Goal: Information Seeking & Learning: Learn about a topic

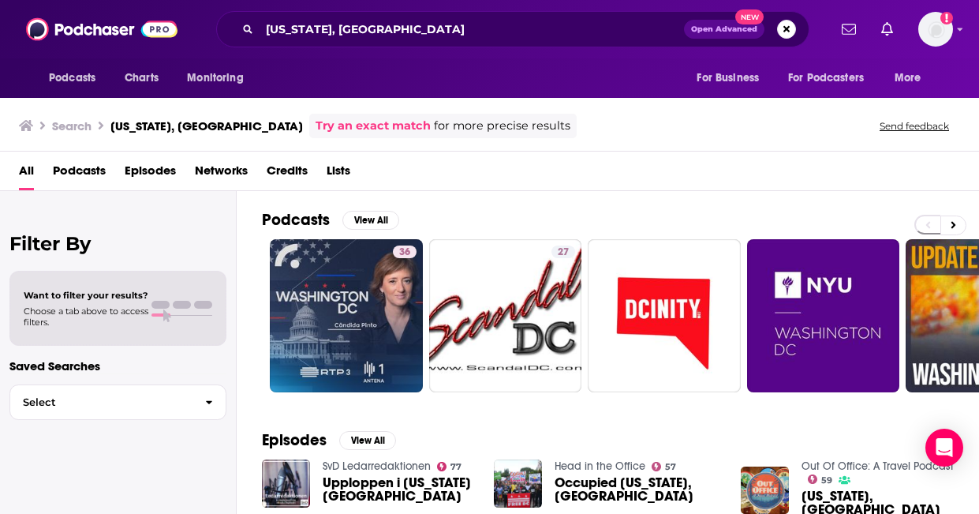
click at [94, 167] on span "Podcasts" at bounding box center [79, 174] width 53 height 32
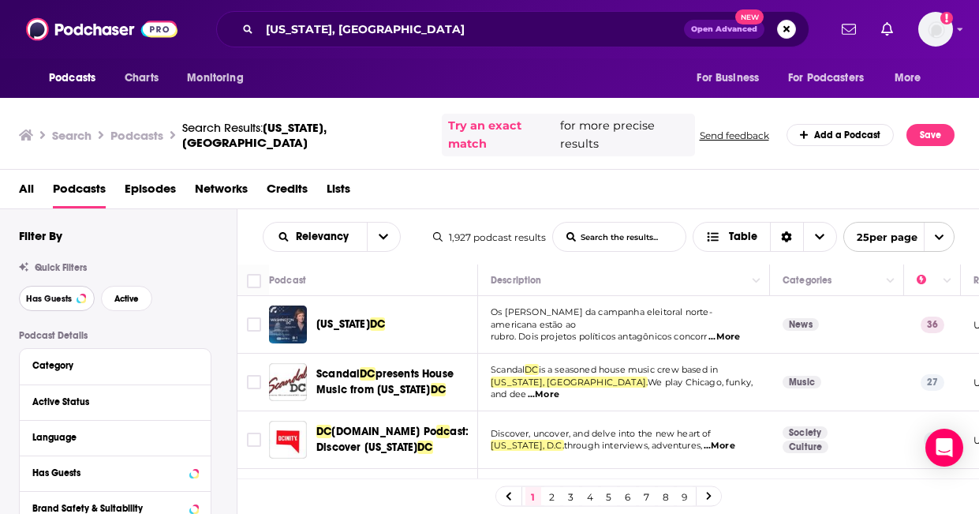
click at [69, 286] on button "Has Guests" at bounding box center [57, 298] width 76 height 25
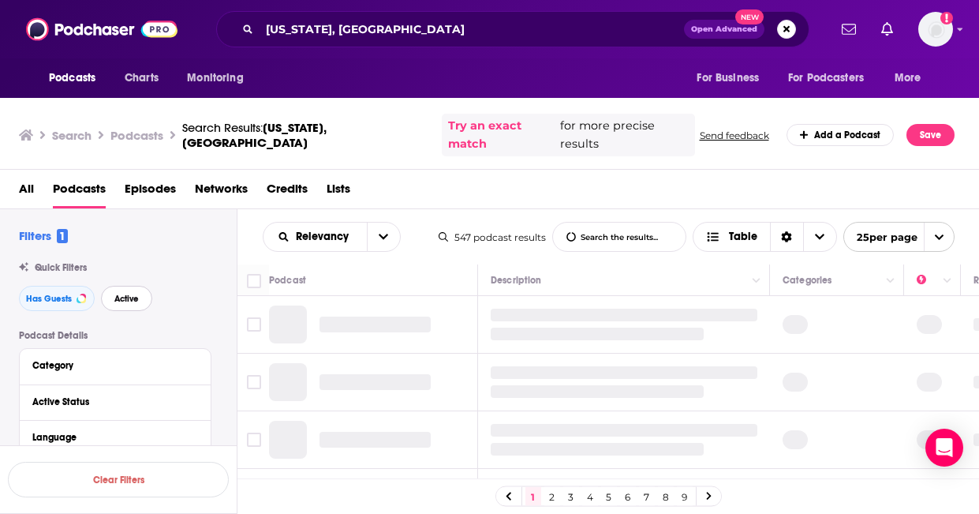
click at [147, 286] on button "Active" at bounding box center [126, 298] width 51 height 25
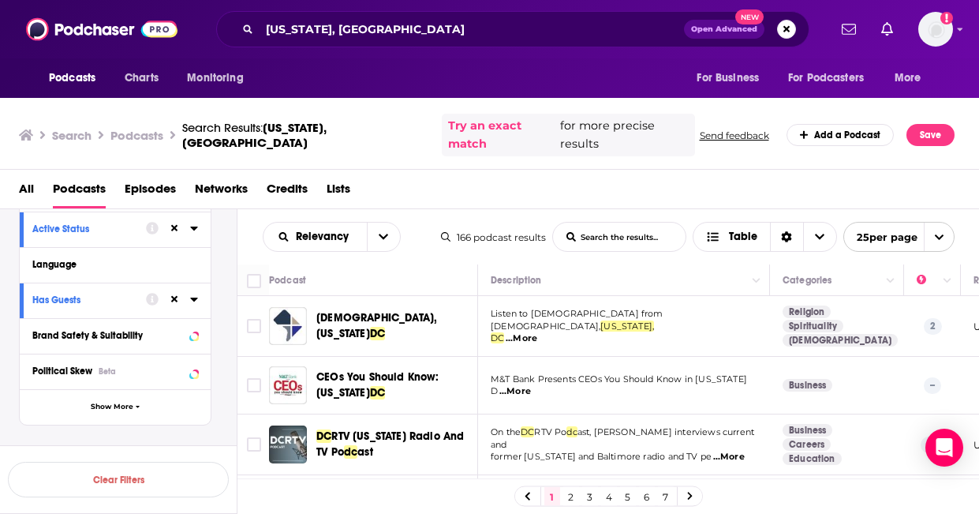
scroll to position [174, 0]
click at [189, 359] on div at bounding box center [183, 369] width 30 height 20
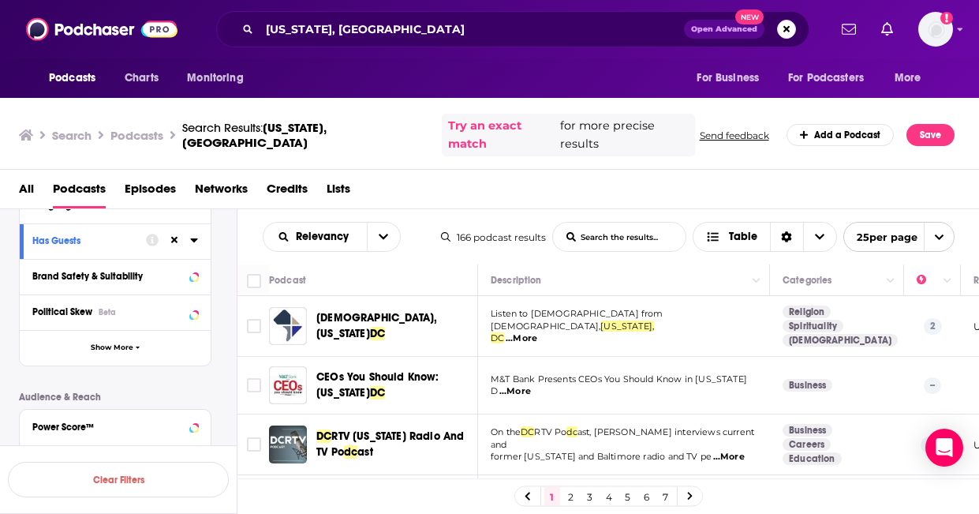
scroll to position [231, 0]
click at [193, 310] on icon at bounding box center [193, 312] width 7 height 4
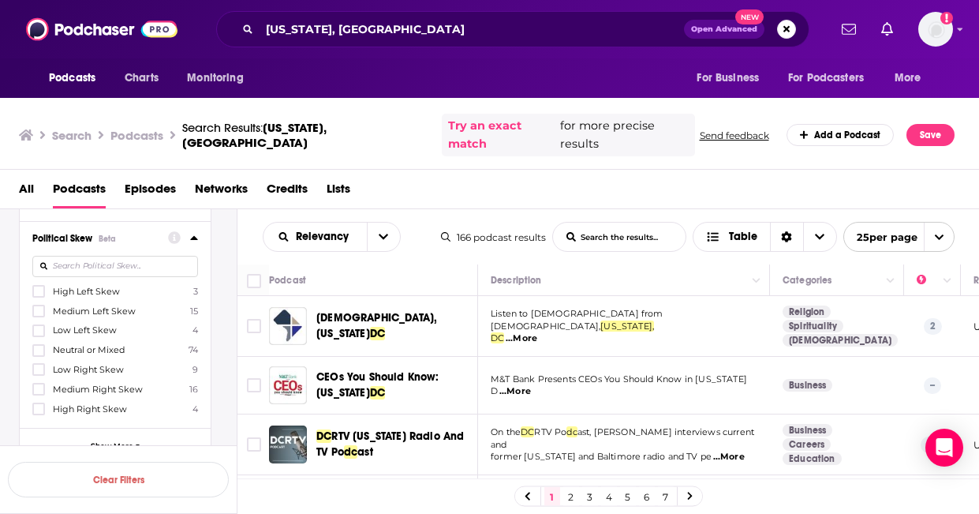
scroll to position [298, 0]
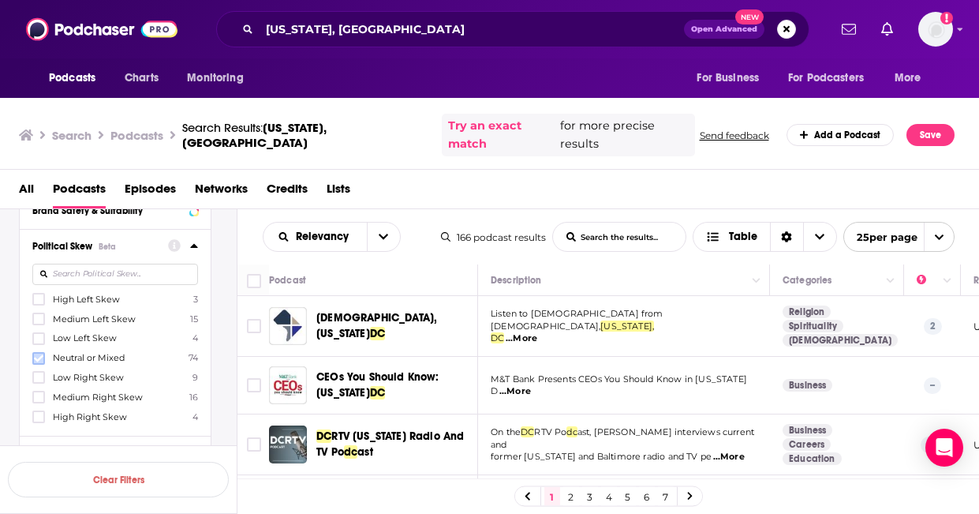
click at [40, 354] on icon at bounding box center [38, 357] width 9 height 7
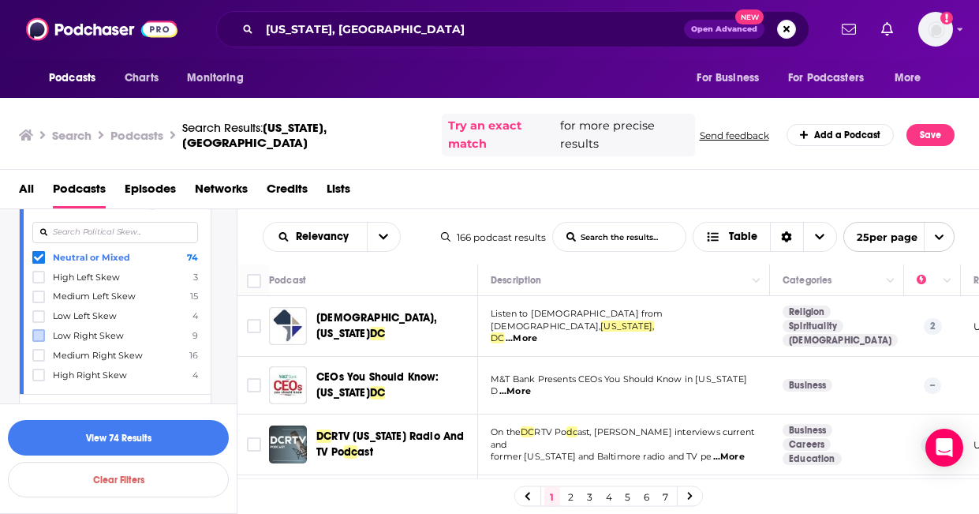
scroll to position [342, 0]
click at [41, 328] on icon at bounding box center [38, 332] width 9 height 9
click at [40, 348] on icon at bounding box center [38, 352] width 9 height 9
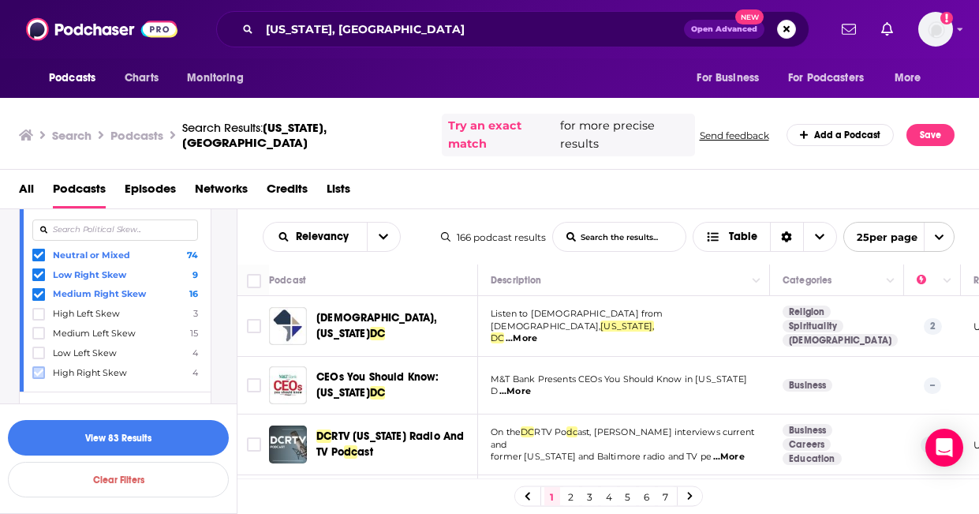
click at [39, 369] on icon at bounding box center [38, 372] width 9 height 7
click at [82, 435] on button "View 99 Results" at bounding box center [118, 438] width 221 height 36
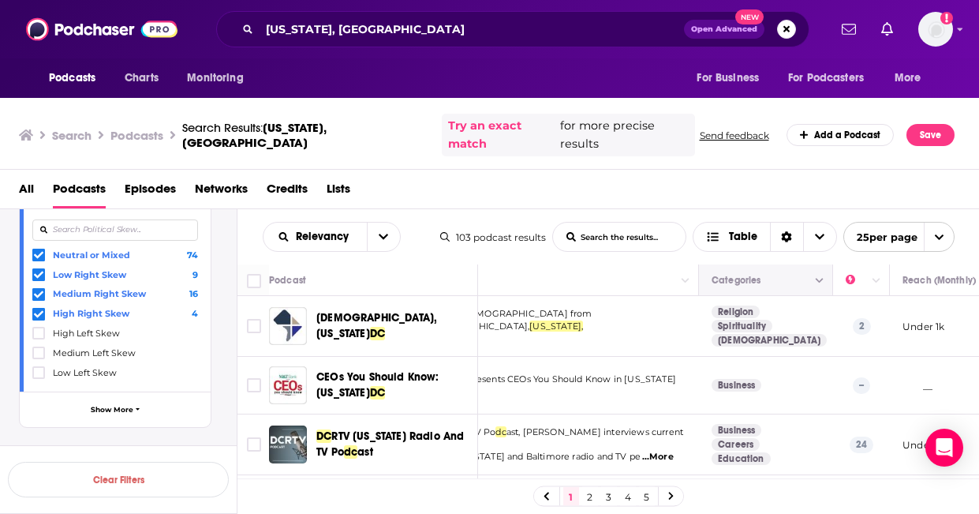
scroll to position [0, 77]
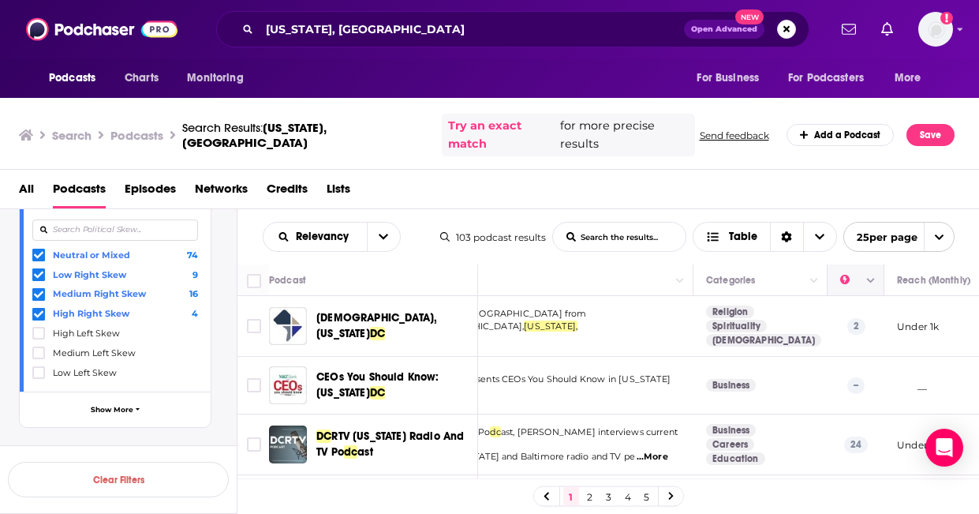
click at [872, 276] on icon "Column Actions" at bounding box center [871, 280] width 8 height 9
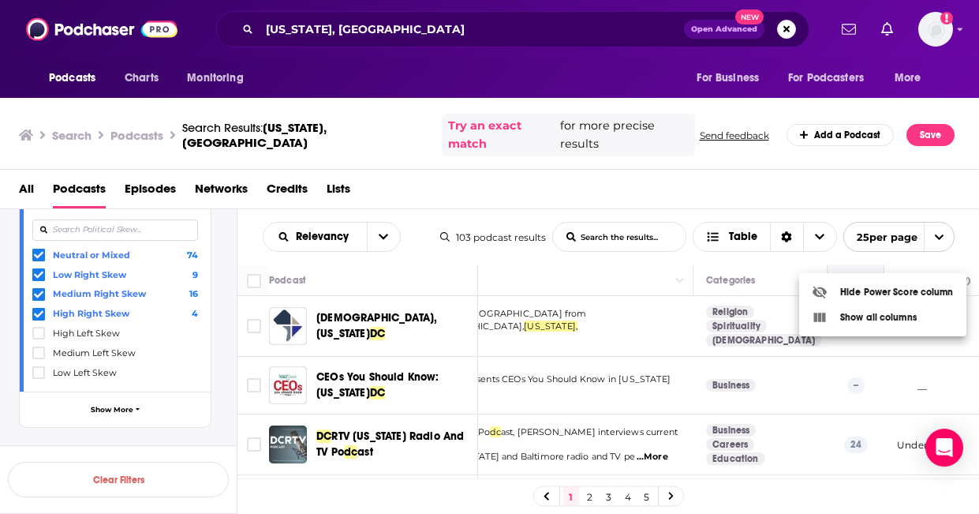
click at [872, 263] on div at bounding box center [489, 257] width 979 height 514
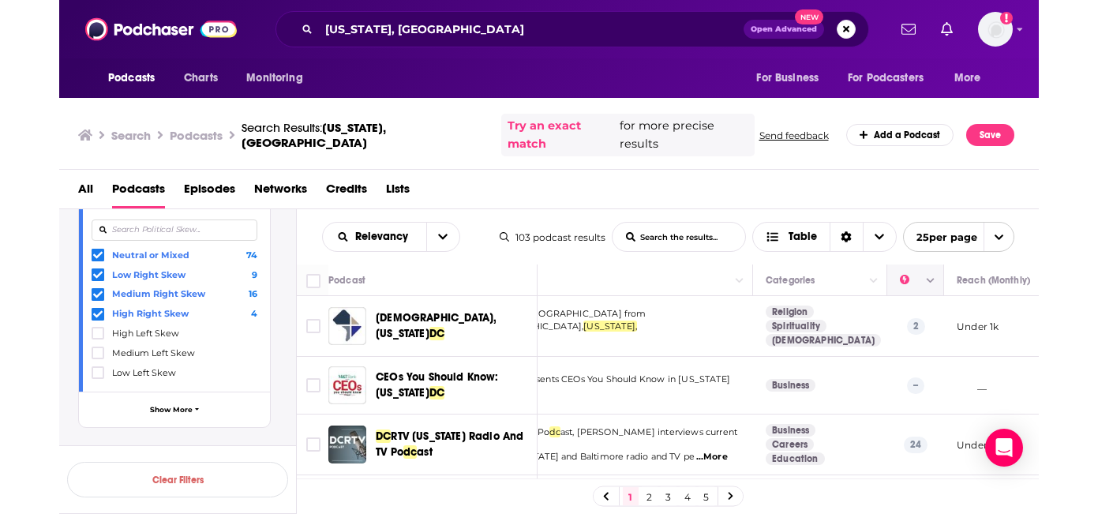
scroll to position [0, 84]
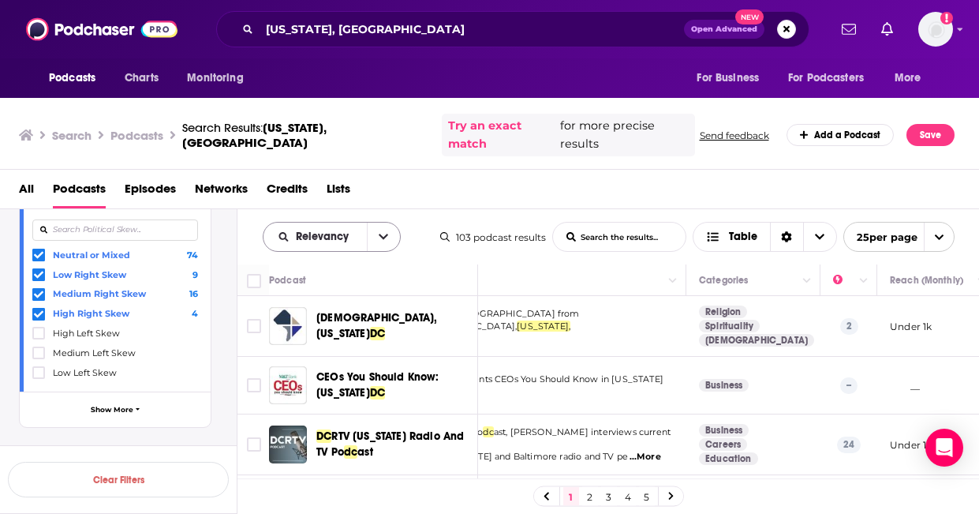
click at [381, 231] on icon "open menu" at bounding box center [383, 236] width 9 height 11
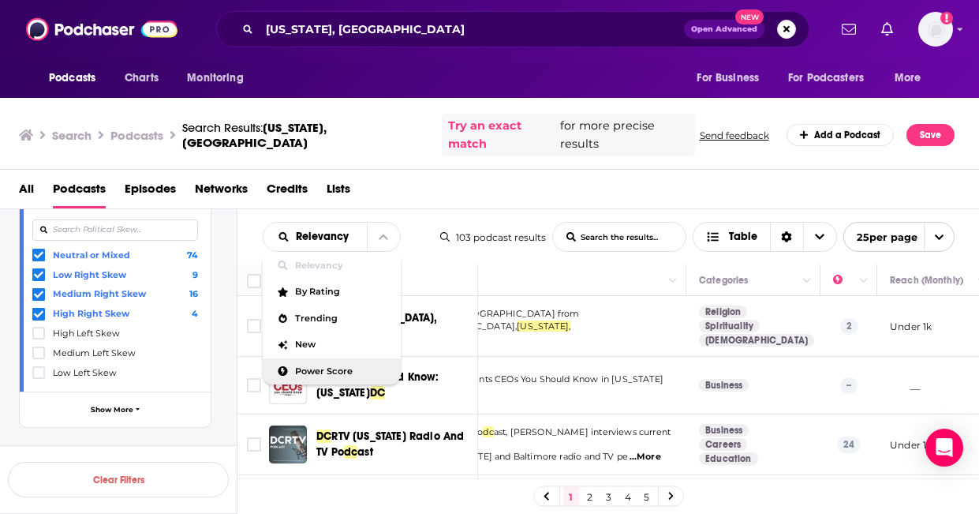
click at [342, 367] on span "Power Score" at bounding box center [341, 371] width 93 height 9
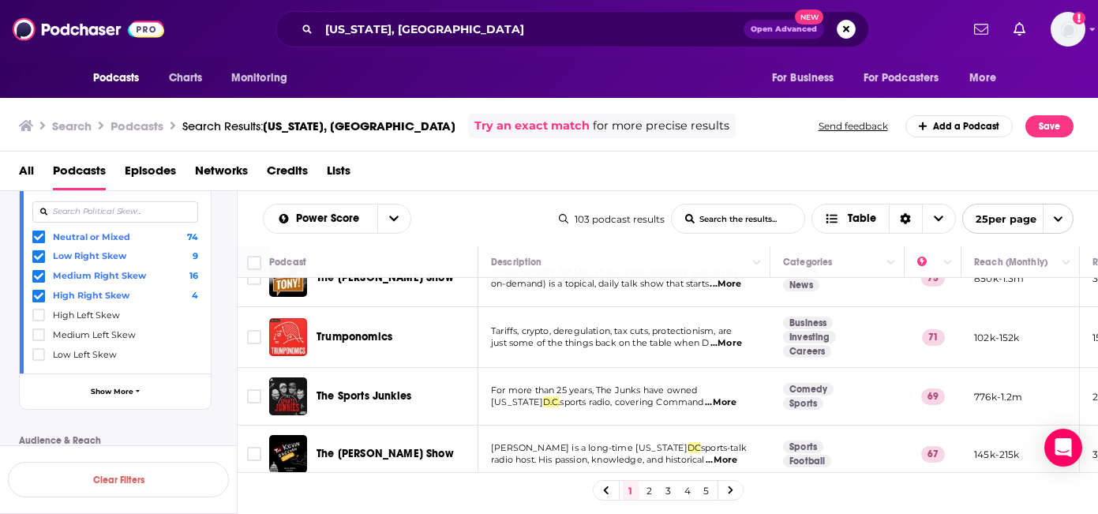
scroll to position [95, 0]
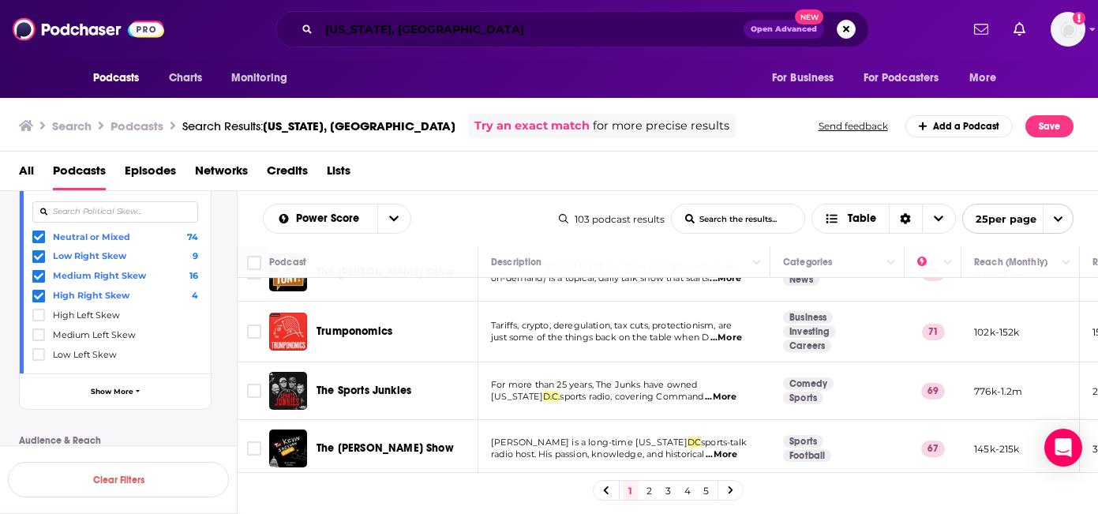
click at [471, 22] on input "[US_STATE], [GEOGRAPHIC_DATA]" at bounding box center [531, 29] width 425 height 25
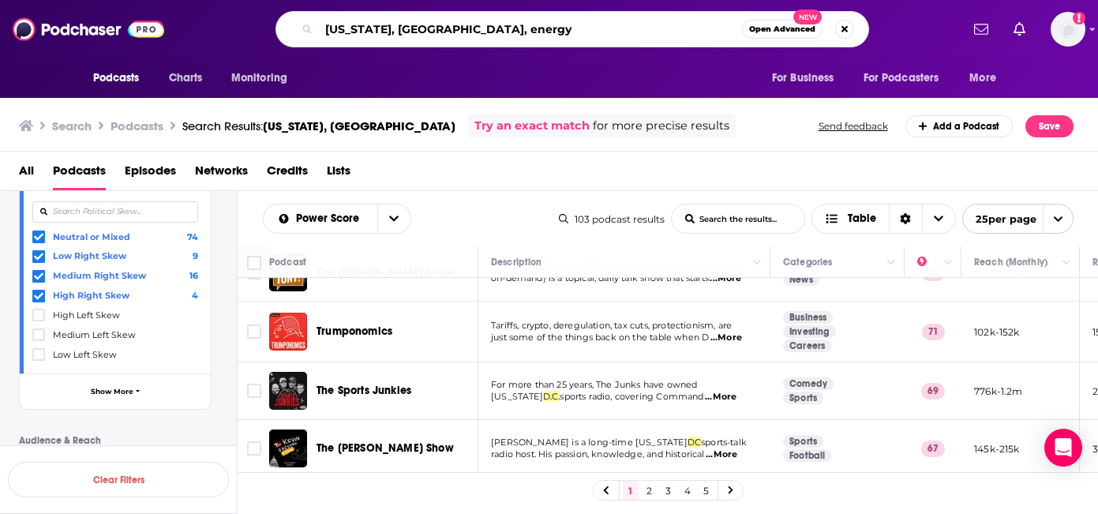
type input "[US_STATE], [GEOGRAPHIC_DATA], energy"
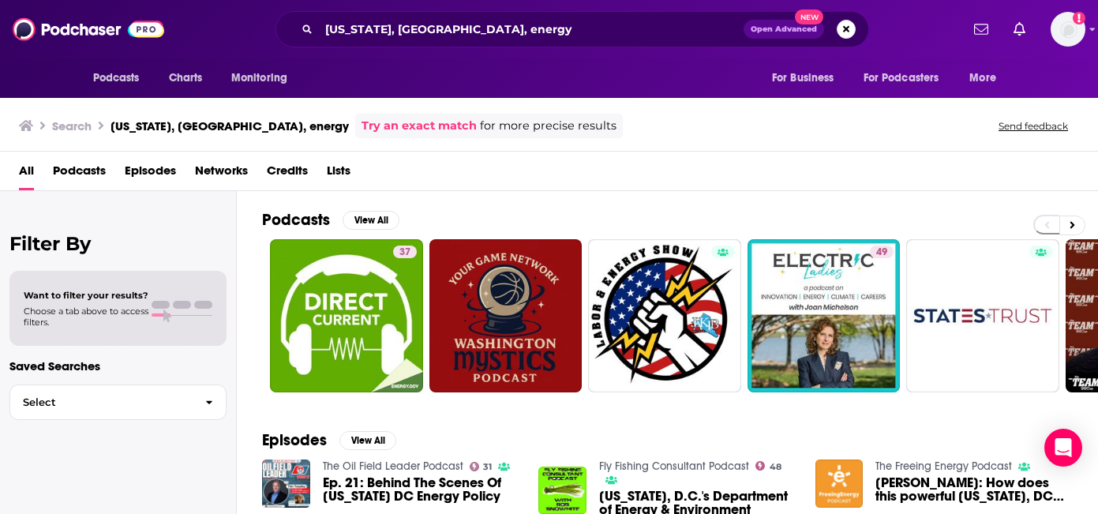
click at [99, 164] on span "Podcasts" at bounding box center [79, 174] width 53 height 32
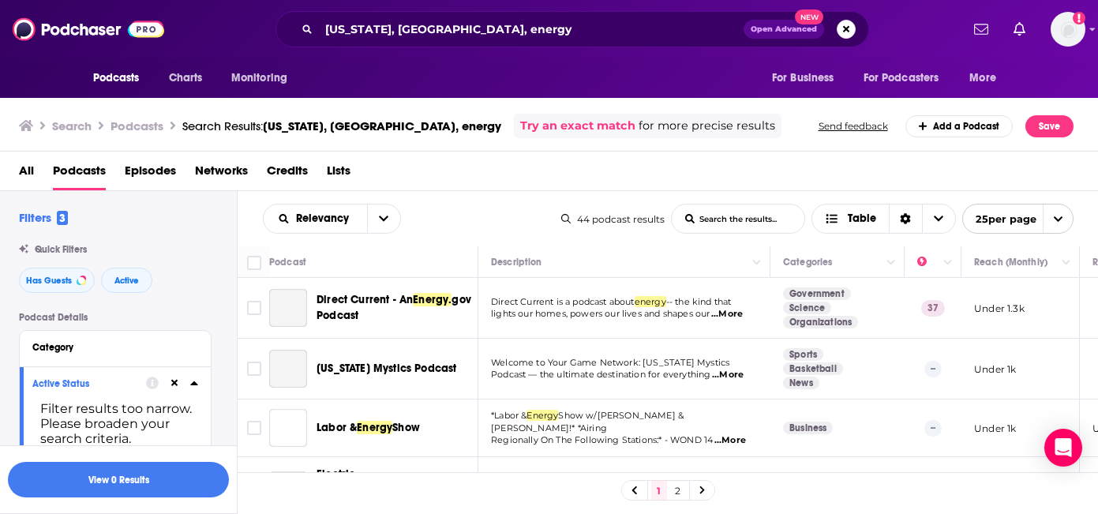
click at [156, 165] on span "Episodes" at bounding box center [150, 174] width 51 height 32
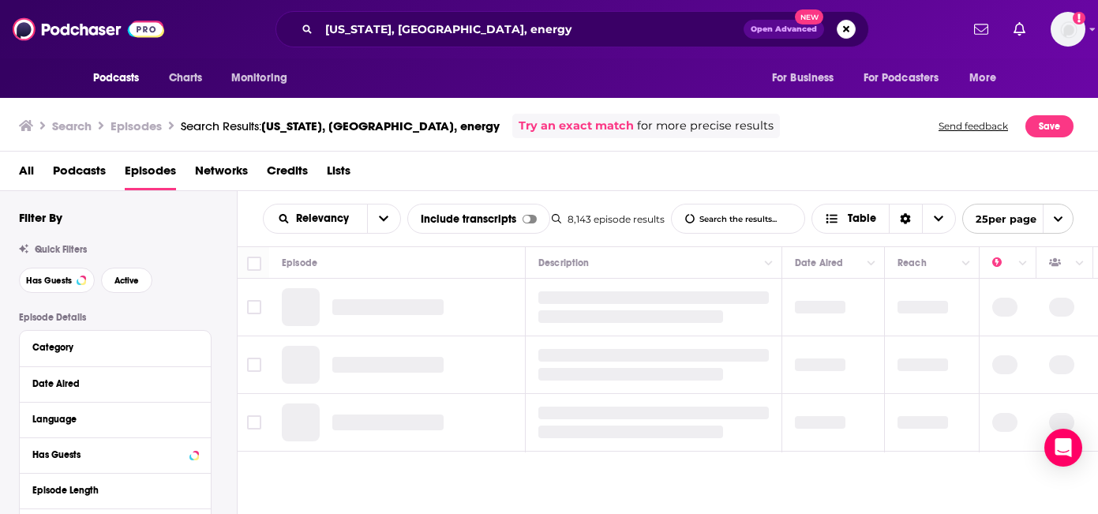
click at [103, 167] on span "Podcasts" at bounding box center [79, 174] width 53 height 32
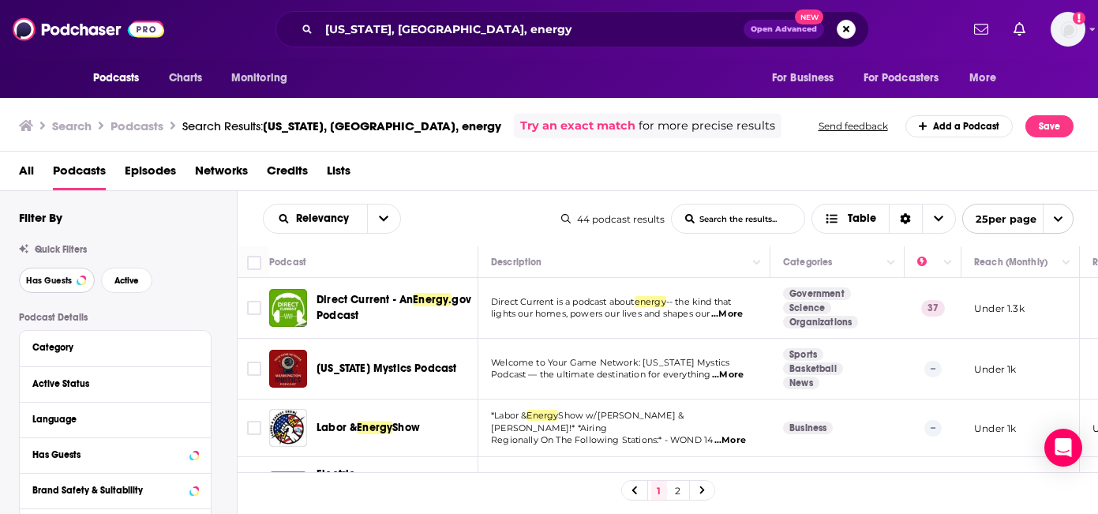
click at [74, 281] on button "Has Guests" at bounding box center [57, 280] width 76 height 25
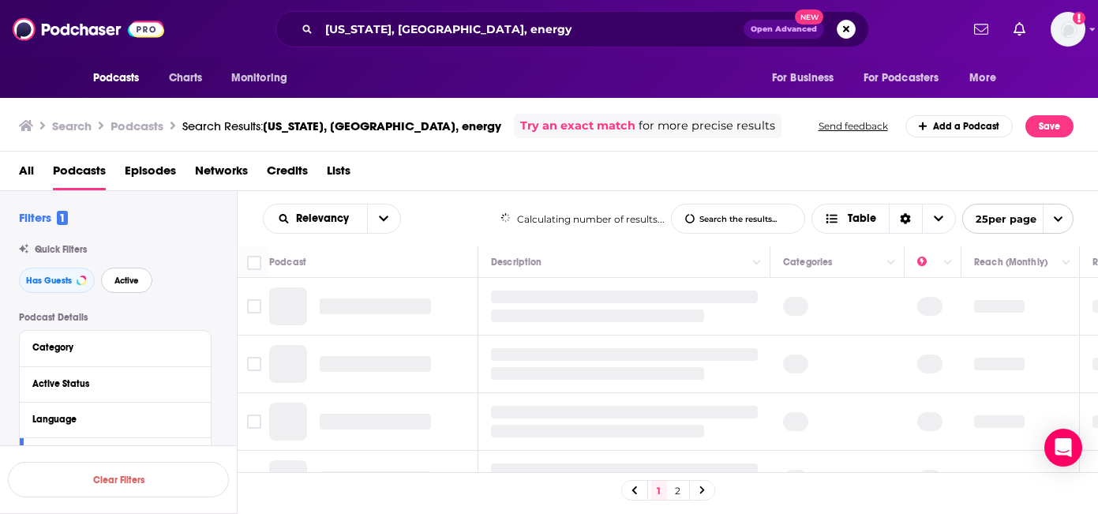
click at [115, 280] on span "Active" at bounding box center [126, 280] width 24 height 9
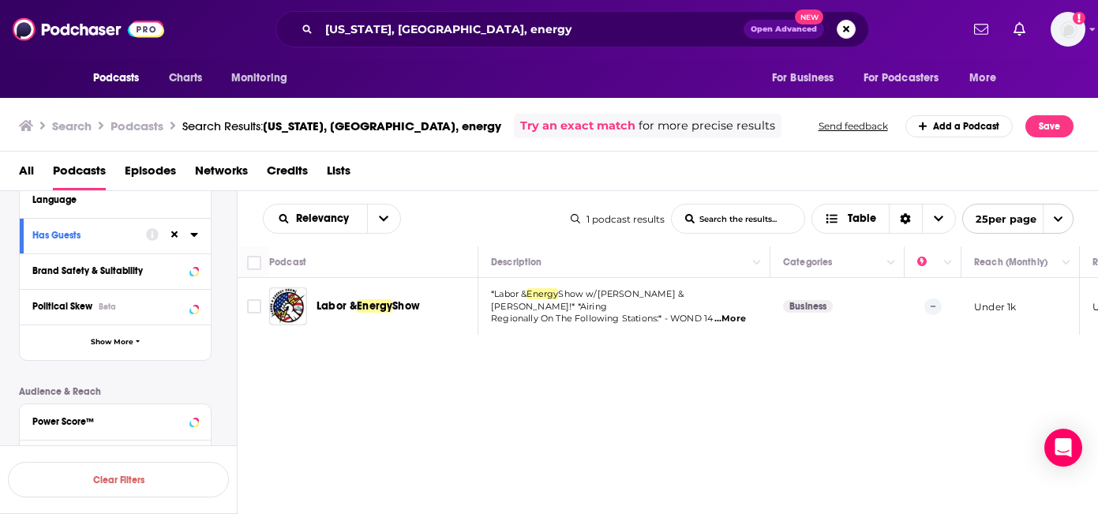
scroll to position [227, 0]
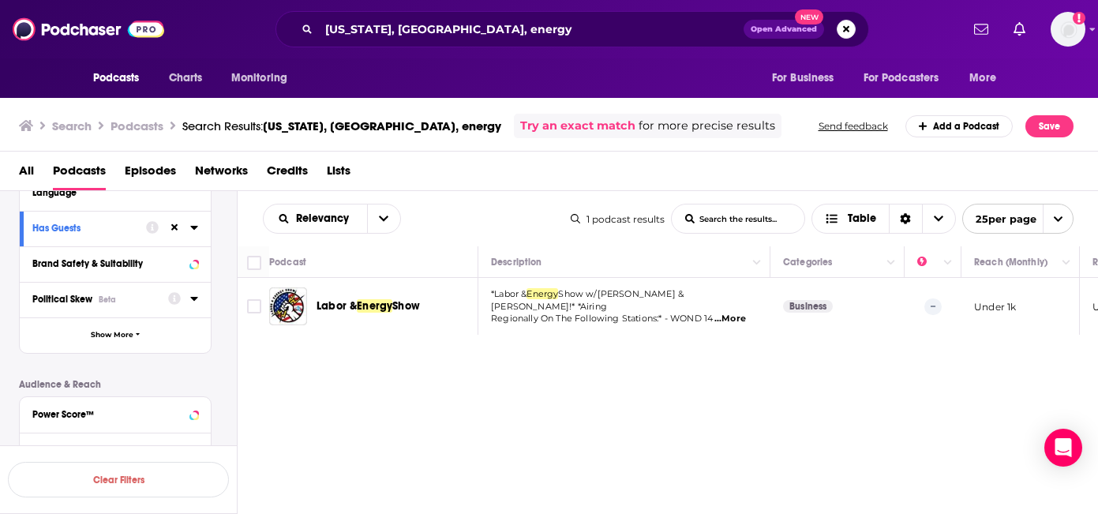
click at [195, 301] on icon at bounding box center [193, 299] width 7 height 4
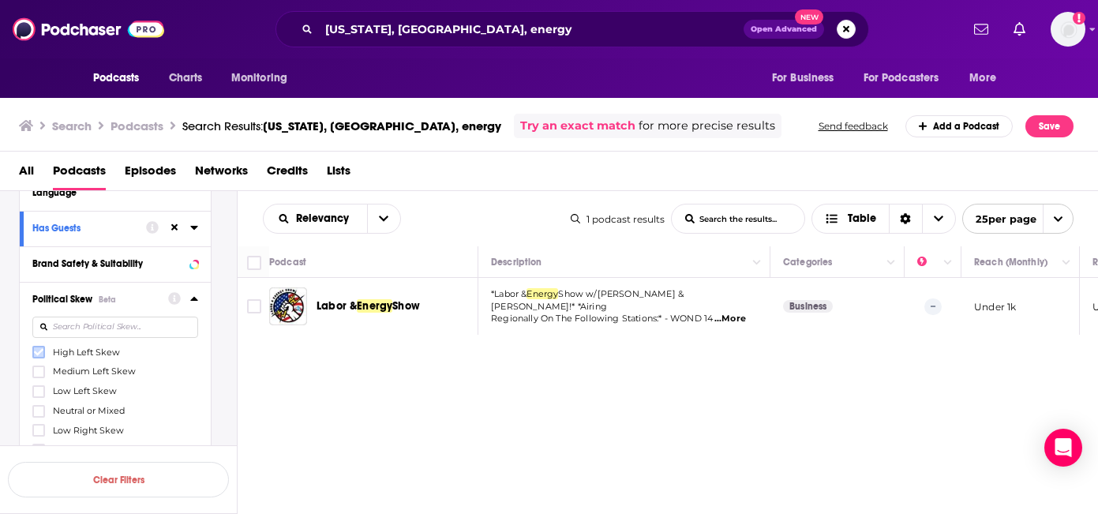
click at [39, 353] on icon at bounding box center [38, 351] width 9 height 9
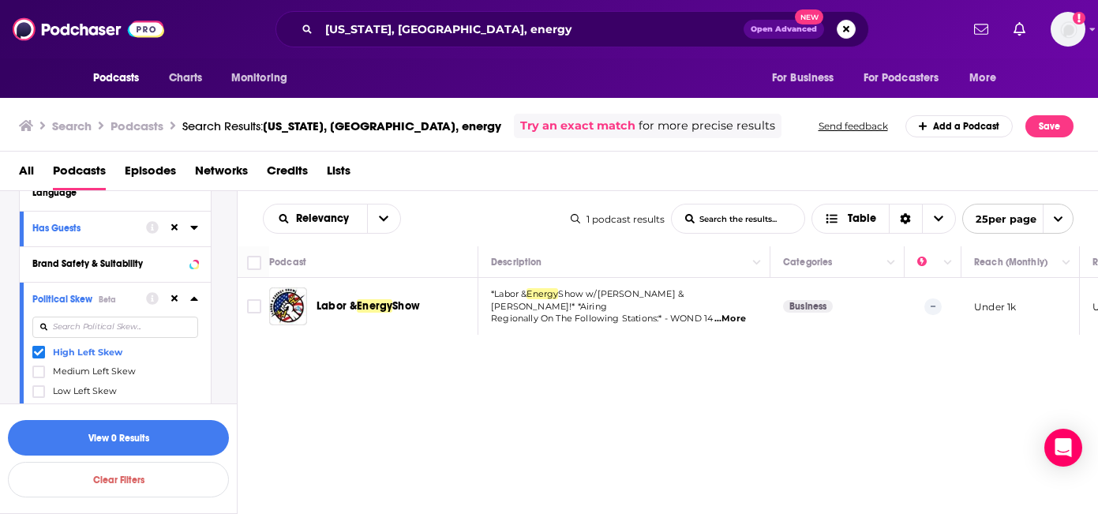
click at [39, 350] on icon at bounding box center [38, 351] width 9 height 9
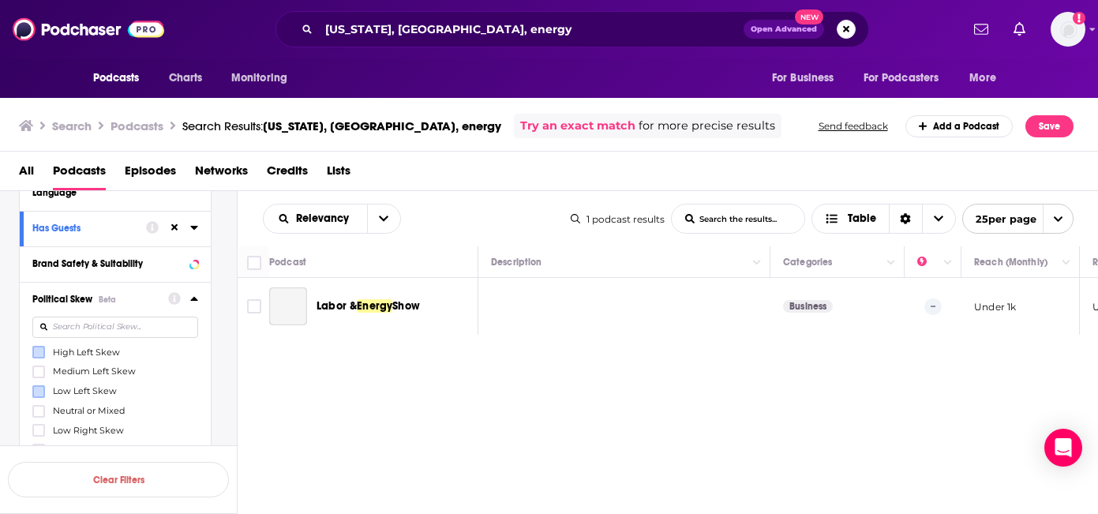
scroll to position [438, 0]
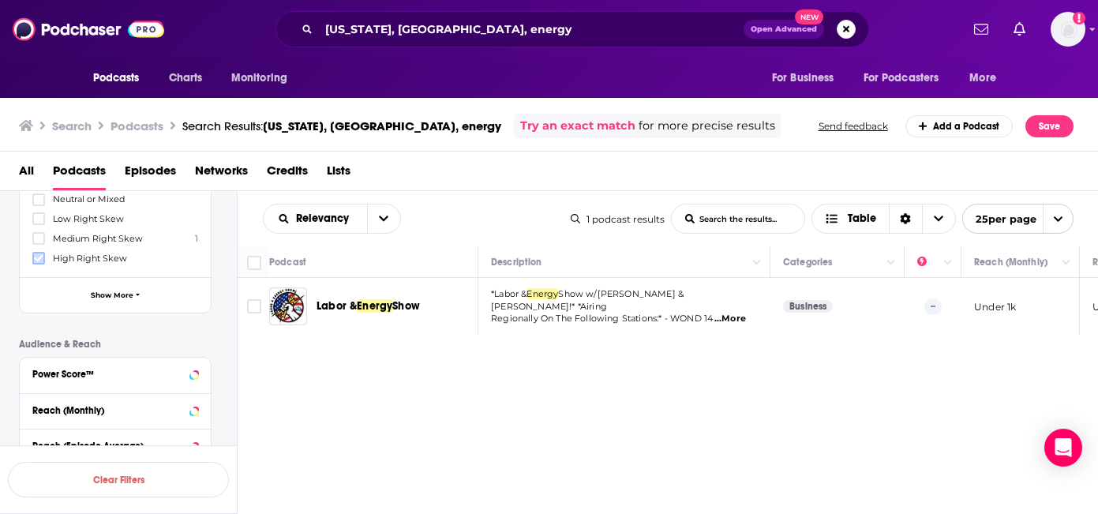
click at [35, 256] on icon at bounding box center [38, 258] width 9 height 7
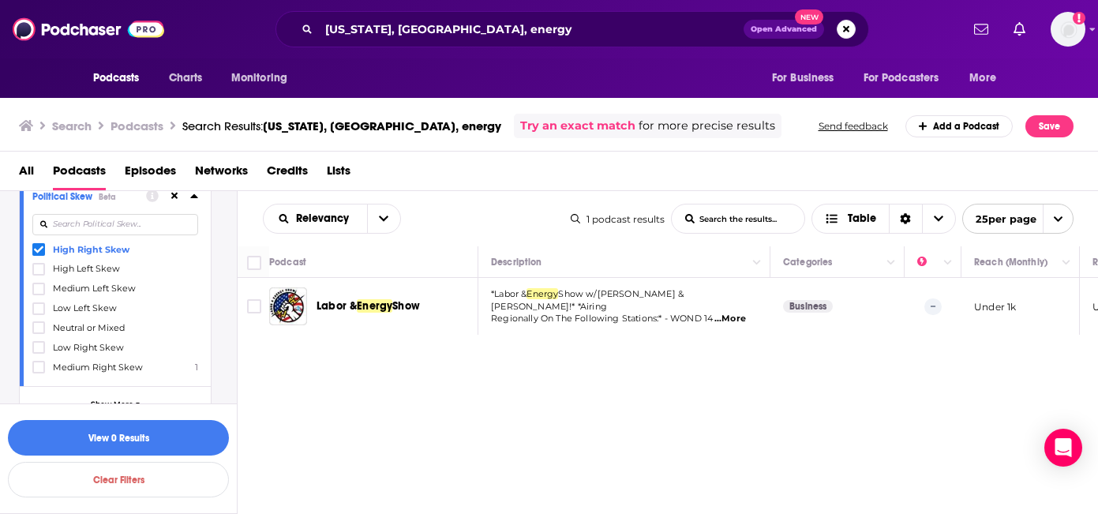
scroll to position [400, 0]
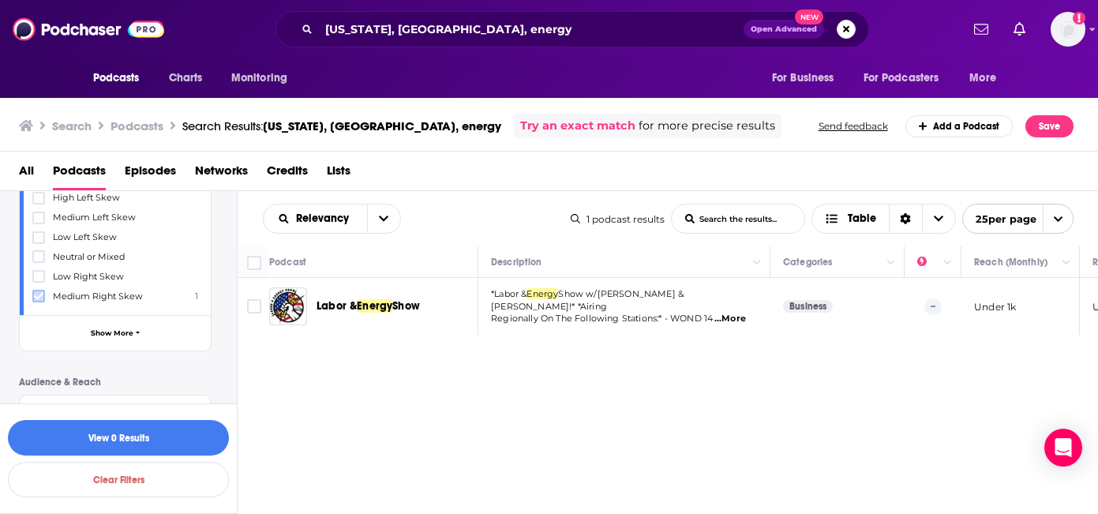
click at [39, 294] on icon at bounding box center [38, 295] width 9 height 9
click at [348, 307] on span "Labor &" at bounding box center [336, 305] width 40 height 13
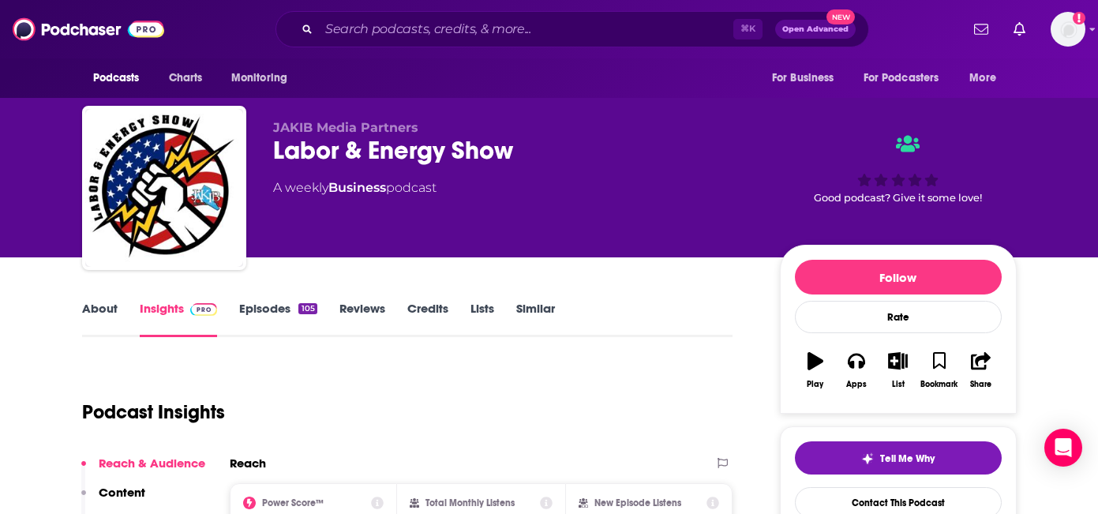
click at [87, 305] on link "About" at bounding box center [100, 319] width 36 height 36
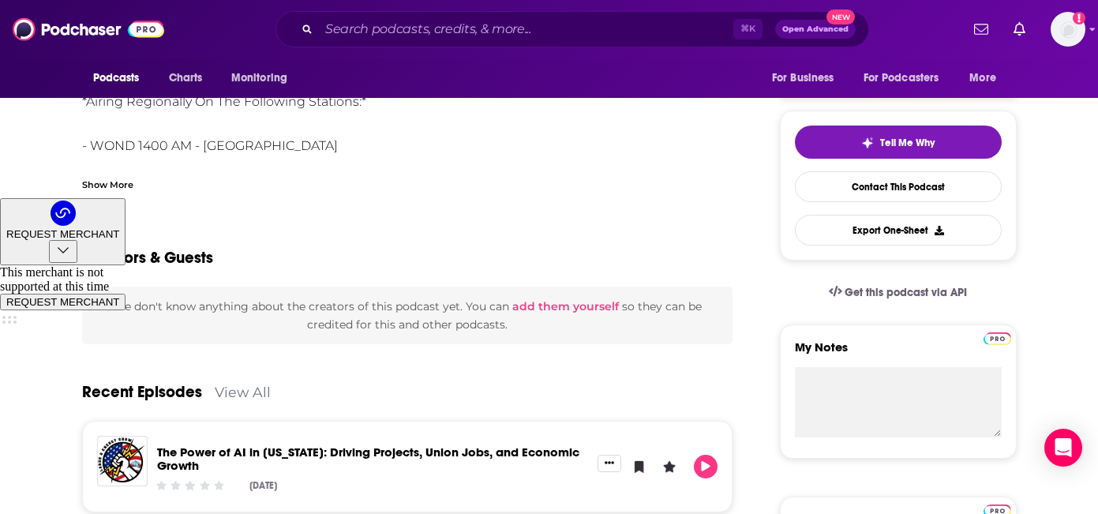
scroll to position [334, 0]
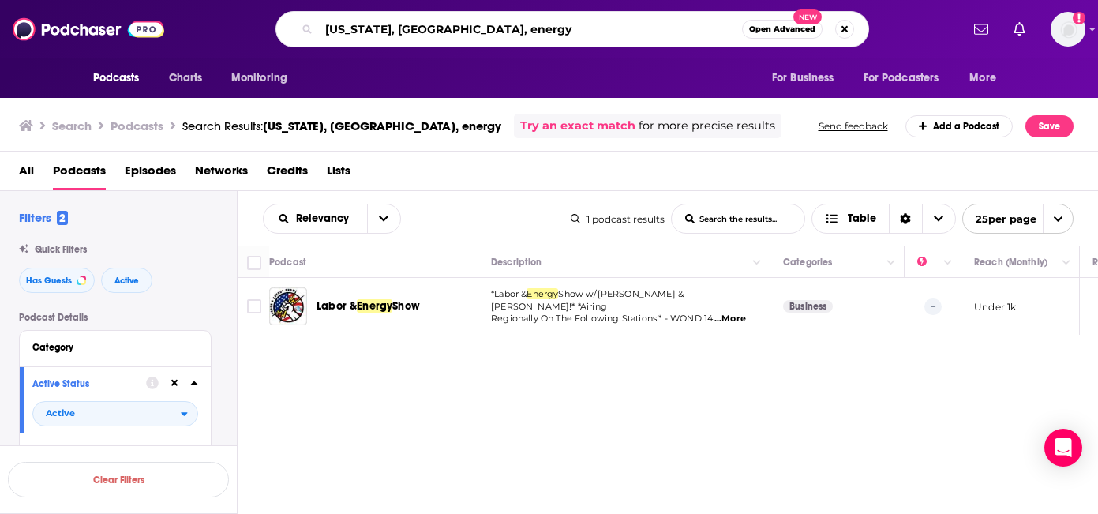
drag, startPoint x: 418, startPoint y: 30, endPoint x: 396, endPoint y: 29, distance: 22.1
click at [396, 29] on input "[US_STATE], [GEOGRAPHIC_DATA], energy" at bounding box center [530, 29] width 423 height 25
type input "[US_STATE], energy"
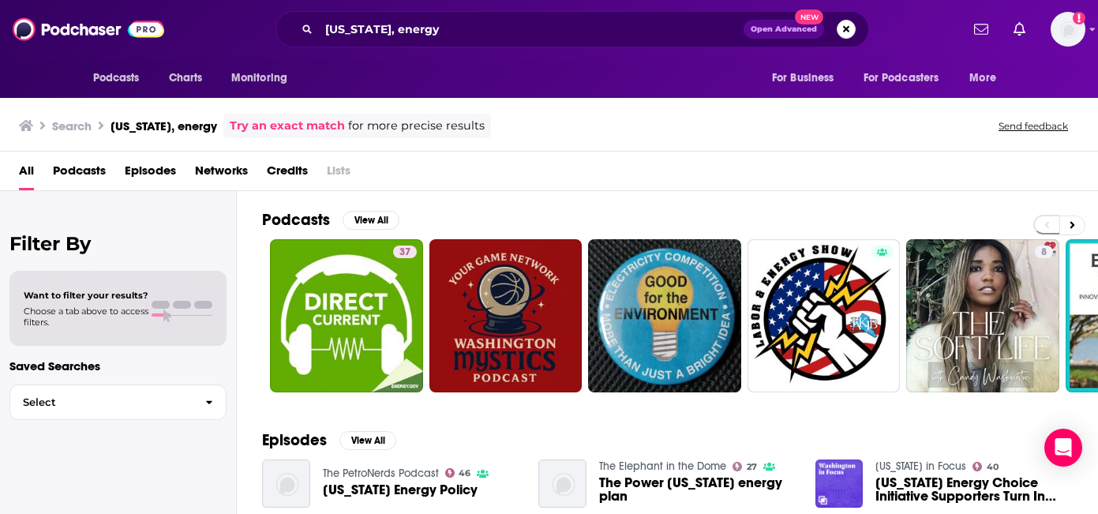
click at [81, 174] on span "Podcasts" at bounding box center [79, 174] width 53 height 32
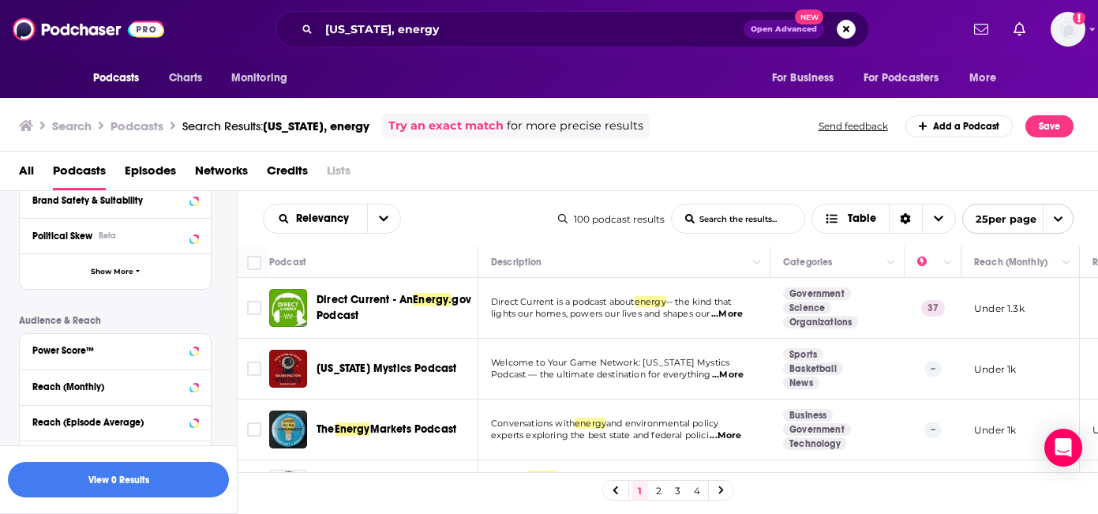
scroll to position [382, 0]
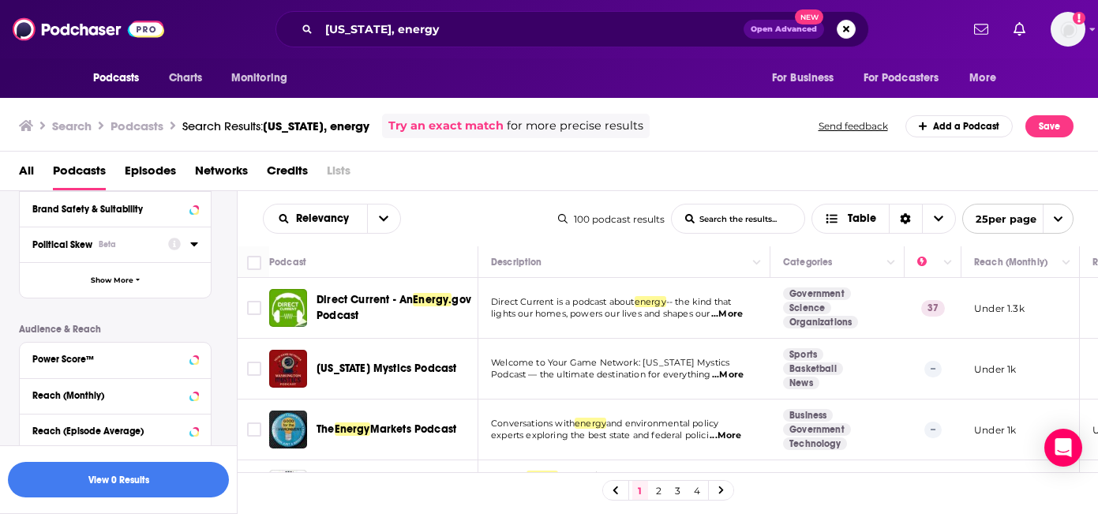
click at [159, 253] on button "Political Skew Beta" at bounding box center [100, 244] width 136 height 20
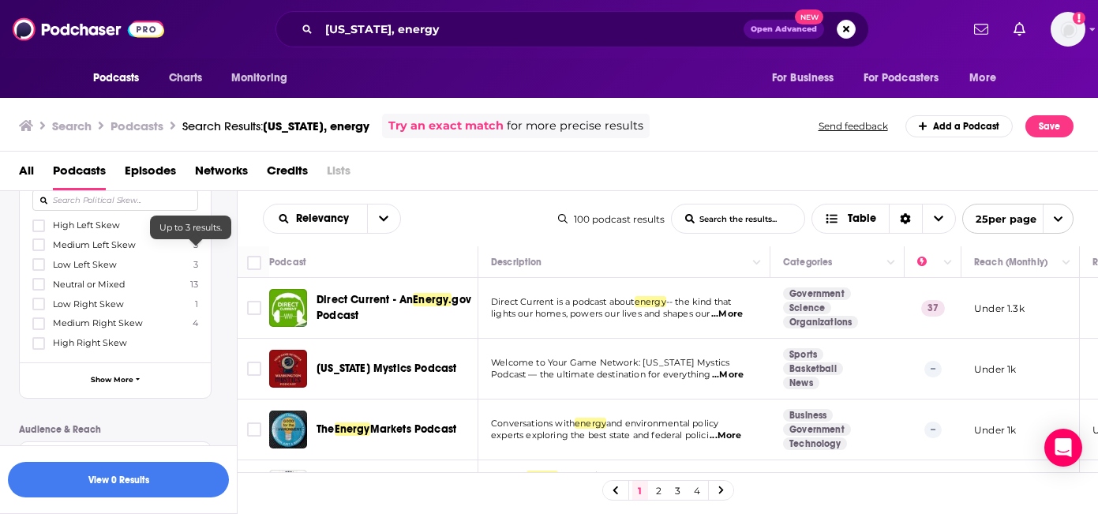
scroll to position [455, 0]
click at [39, 326] on icon at bounding box center [38, 322] width 9 height 7
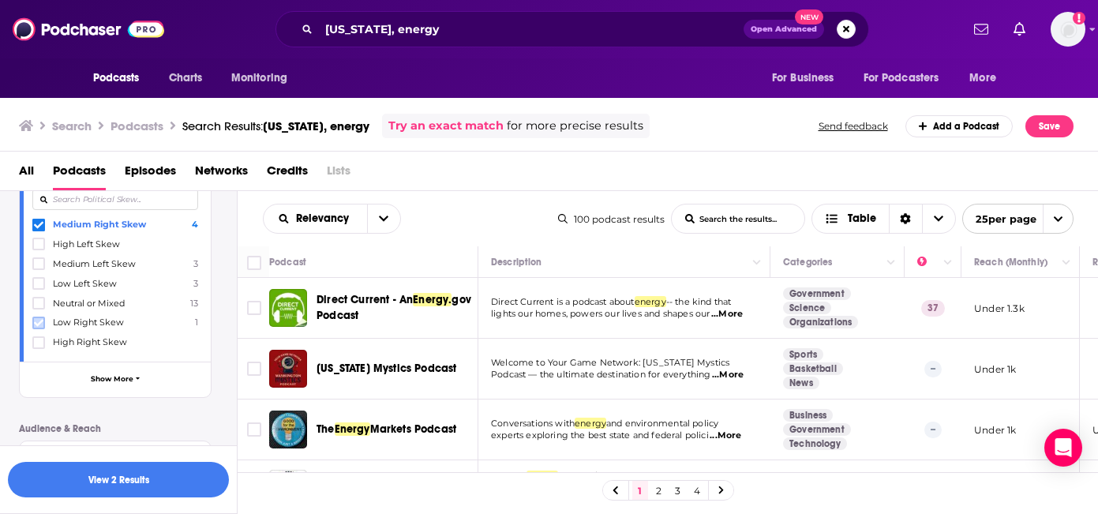
click at [39, 326] on icon at bounding box center [38, 322] width 9 height 7
